Goal: Task Accomplishment & Management: Manage account settings

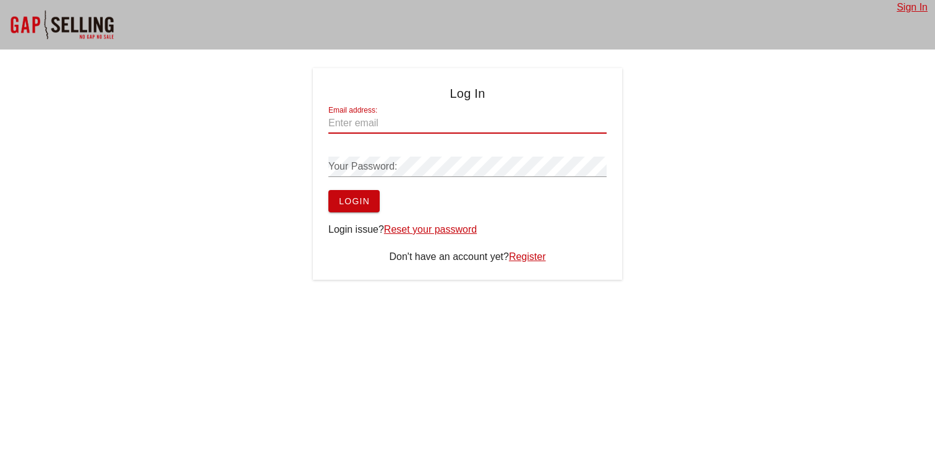
click at [467, 128] on input "Email address:" at bounding box center [467, 123] width 278 height 20
click at [99, 26] on div at bounding box center [62, 24] width 124 height 49
click at [392, 129] on input "Email address:" at bounding box center [467, 123] width 278 height 20
click at [381, 119] on input "Email address:" at bounding box center [467, 123] width 278 height 20
click at [384, 124] on input "Email address:" at bounding box center [467, 123] width 278 height 20
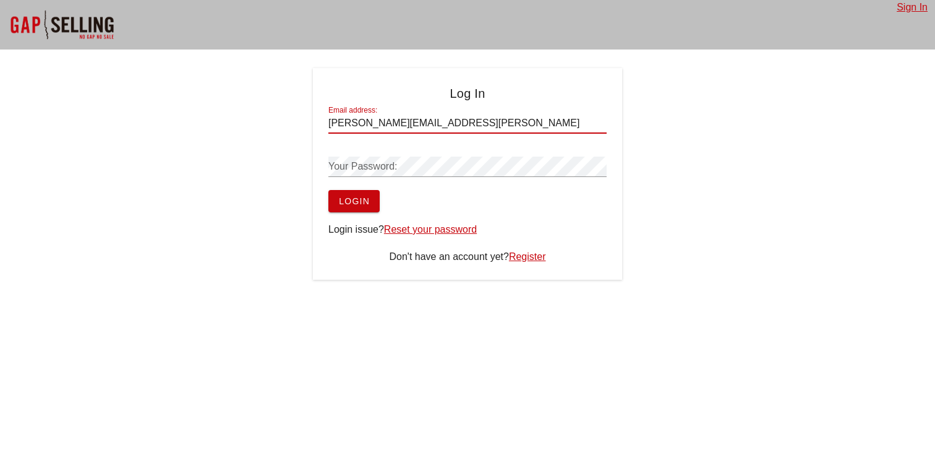
type input "rick.crane@graphwise.ai"
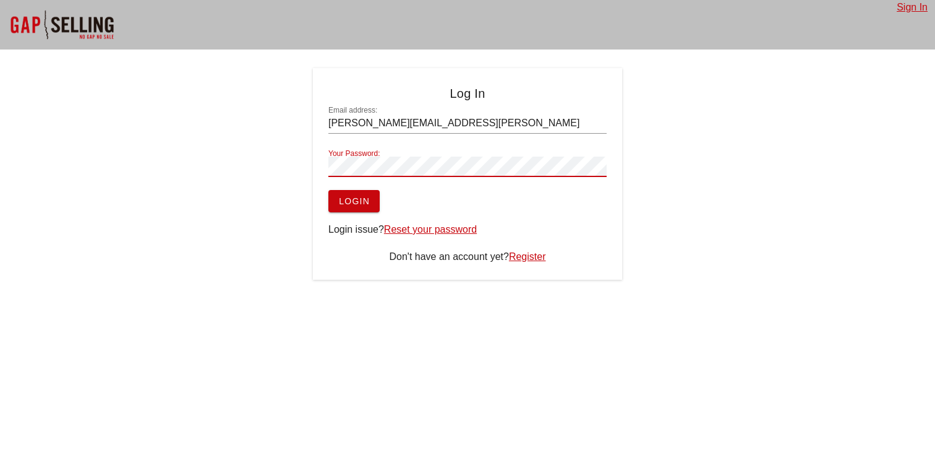
click at [328, 190] on button "Login" at bounding box center [353, 201] width 51 height 22
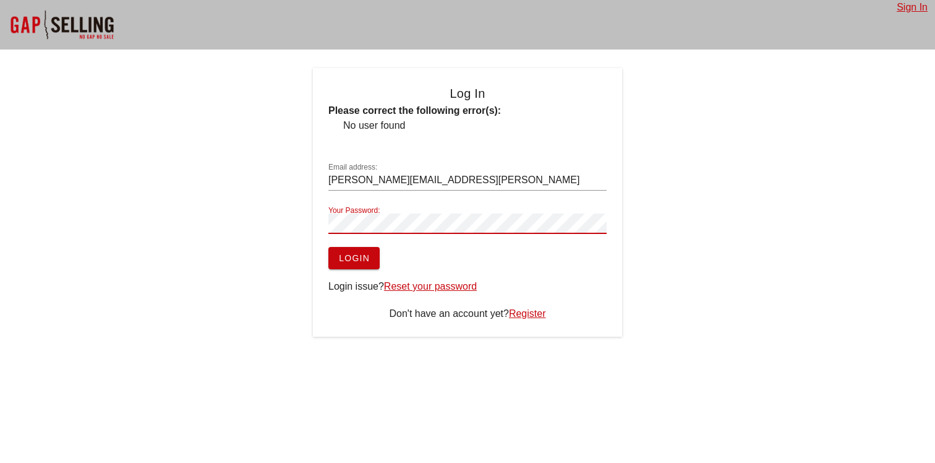
click at [475, 112] on b "Please correct the following error(s):" at bounding box center [414, 110] width 173 height 11
click at [910, 9] on link "Sign In" at bounding box center [912, 7] width 31 height 11
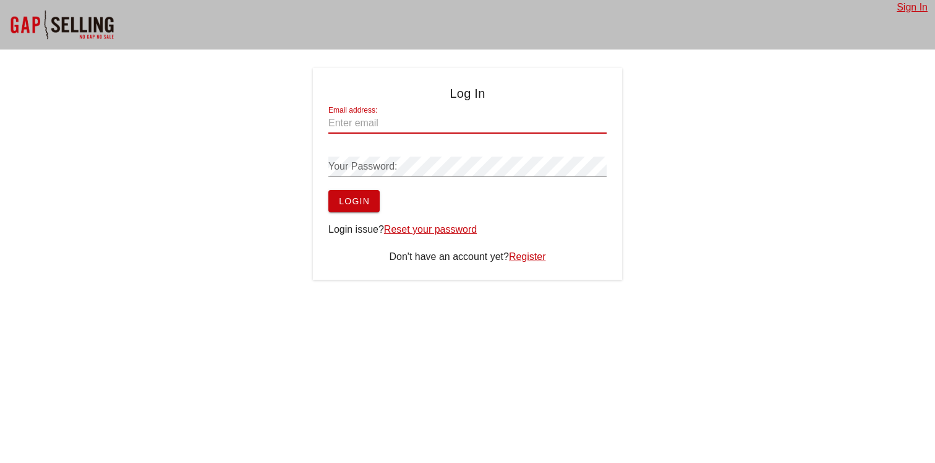
click at [425, 126] on input "Email address:" at bounding box center [467, 123] width 278 height 20
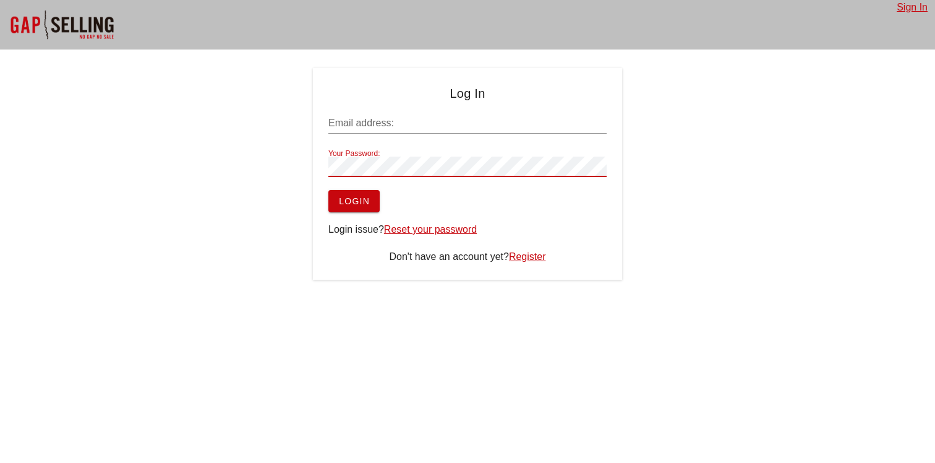
click at [351, 198] on span "Login" at bounding box center [354, 201] width 32 height 10
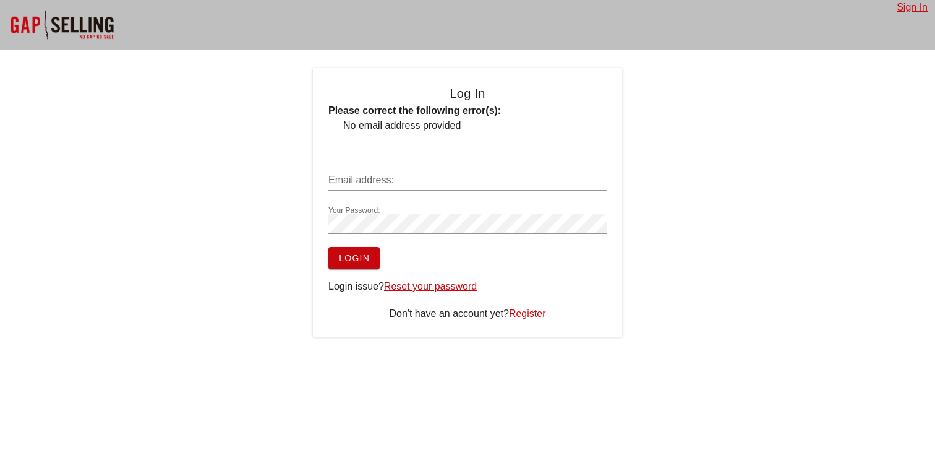
click at [87, 24] on div at bounding box center [62, 24] width 124 height 49
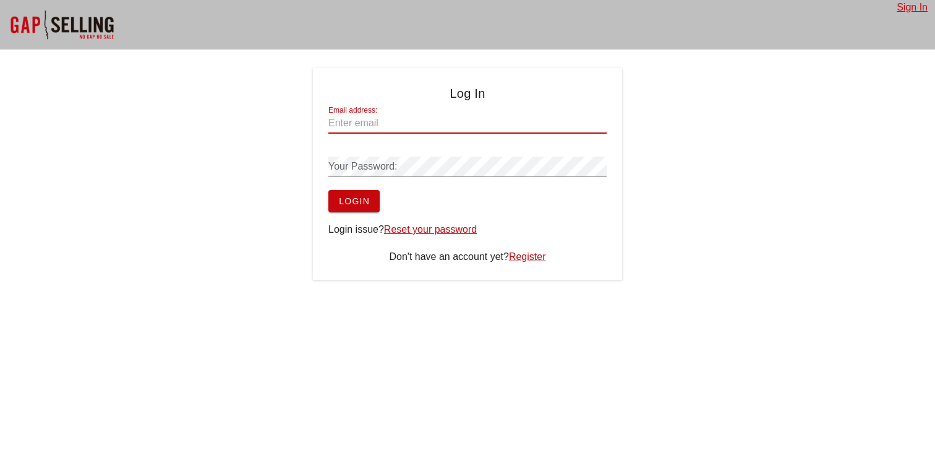
click at [399, 122] on input "Email address:" at bounding box center [467, 123] width 278 height 20
click at [383, 119] on input "Email address:" at bounding box center [467, 123] width 278 height 20
click at [307, 108] on div "Log In Email address: Your Password: Login Login issue? Reset your password Don…" at bounding box center [467, 173] width 935 height 211
click at [378, 125] on input "Email address:" at bounding box center [467, 123] width 278 height 20
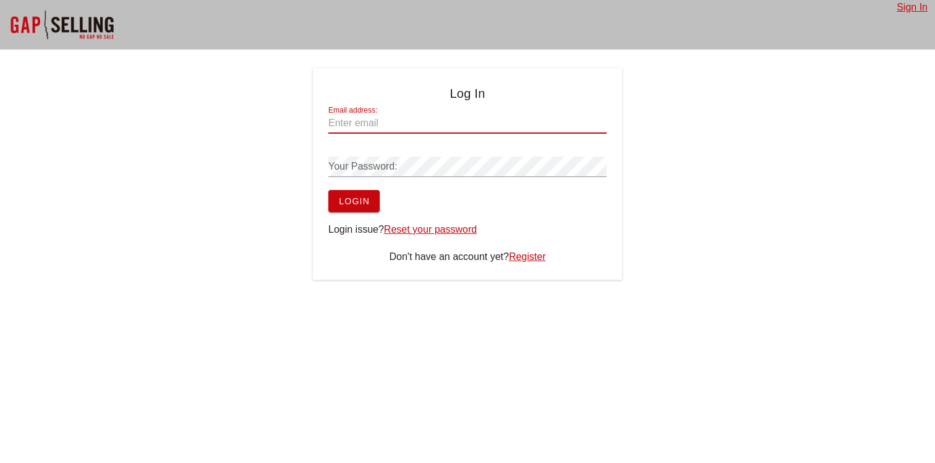
click at [381, 124] on input "Email address:" at bounding box center [467, 123] width 278 height 20
type input "[PERSON_NAME][EMAIL_ADDRESS][PERSON_NAME][DOMAIN_NAME]"
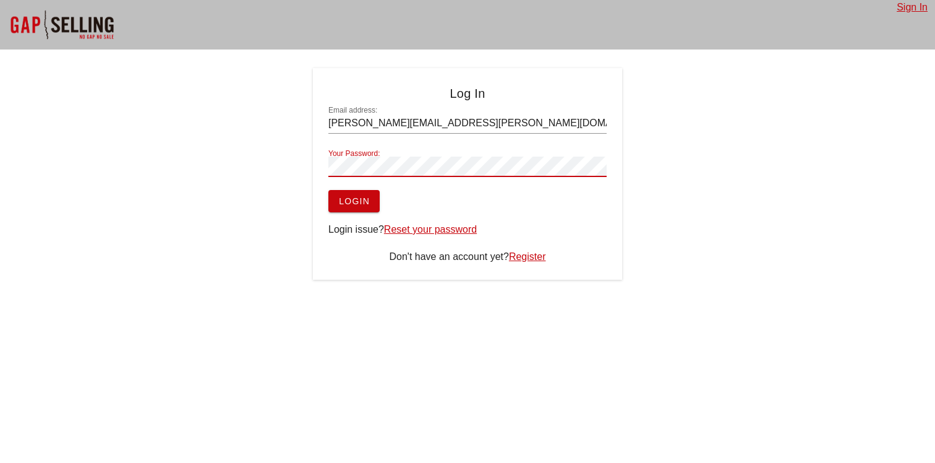
click at [328, 190] on button "Login" at bounding box center [353, 201] width 51 height 22
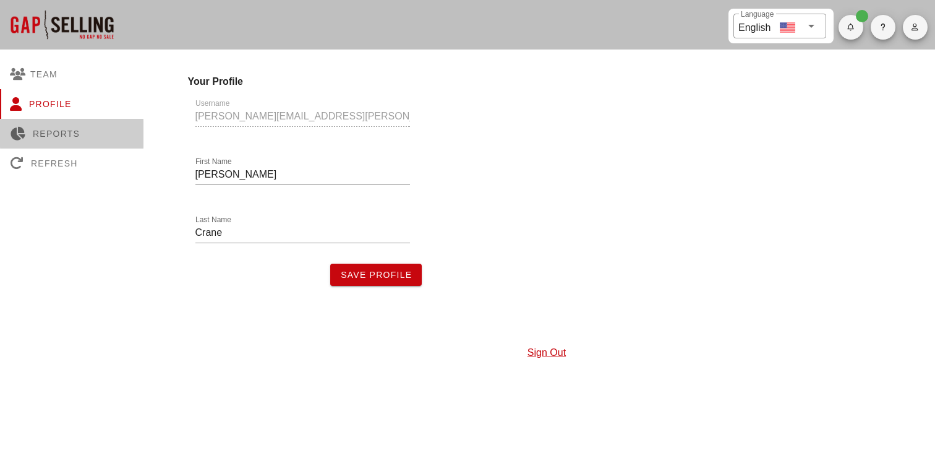
click at [61, 135] on div "Reports" at bounding box center [71, 134] width 143 height 30
